Goal: Information Seeking & Learning: Learn about a topic

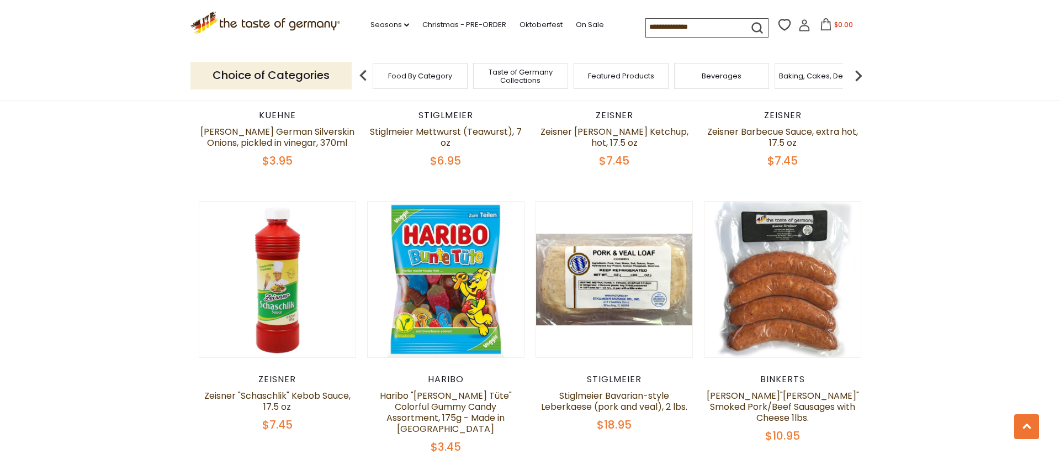
scroll to position [1393, 0]
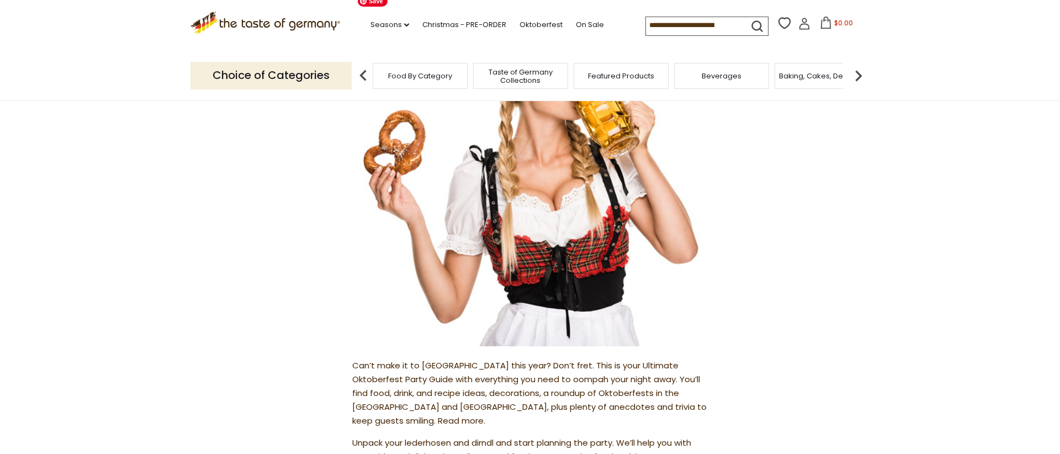
scroll to position [581, 0]
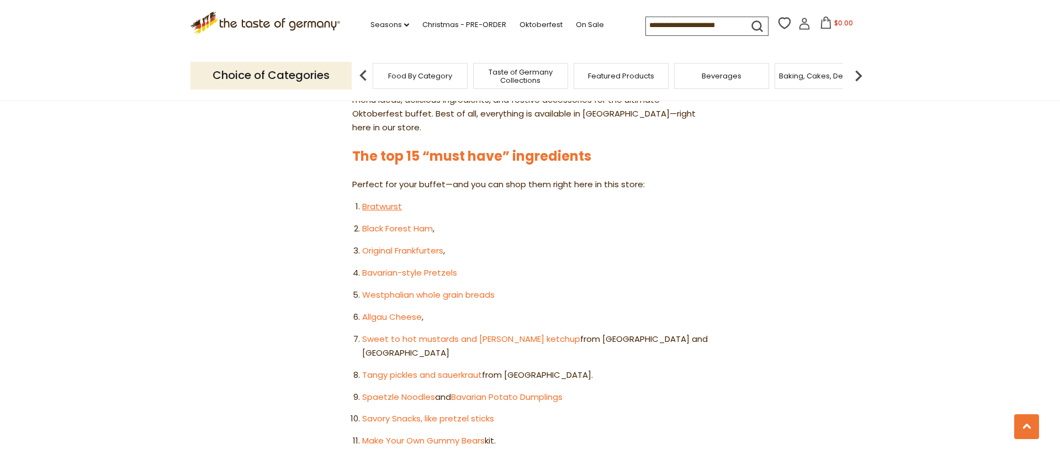
click at [386, 200] on link "Bratwurst" at bounding box center [382, 206] width 40 height 12
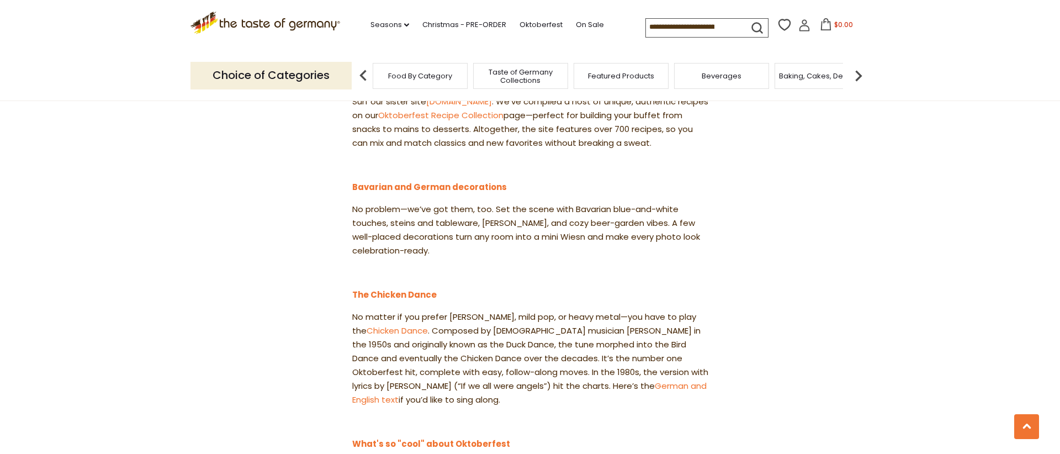
scroll to position [1133, 0]
